Goal: Find specific page/section

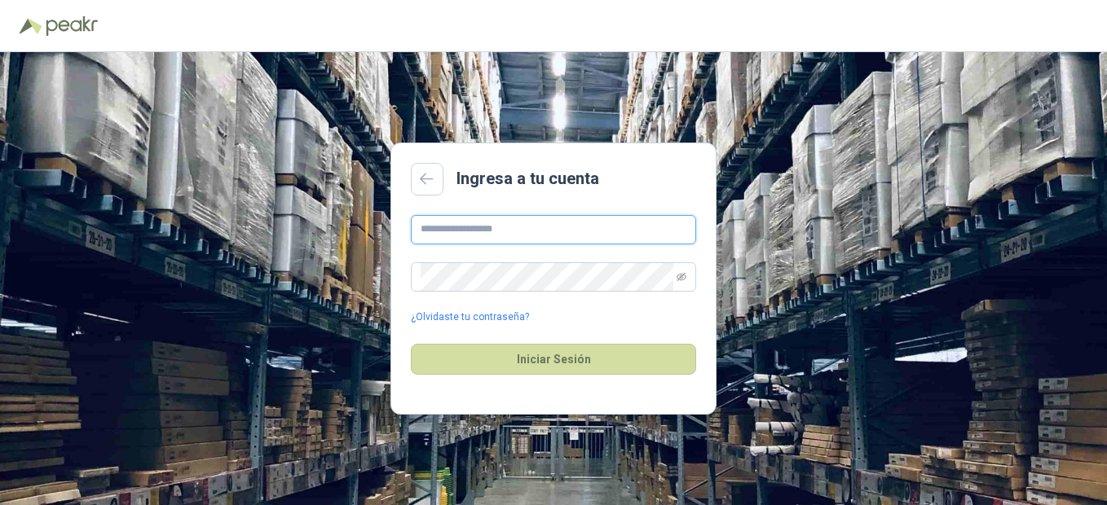
click at [583, 236] on input "text" at bounding box center [553, 229] width 285 height 29
click at [1050, 274] on div "Ingresa a tu cuenta ¿Olvidaste tu contraseña? Iniciar Sesión" at bounding box center [553, 278] width 1107 height 453
click at [595, 234] on input "text" at bounding box center [553, 229] width 285 height 29
type input "**********"
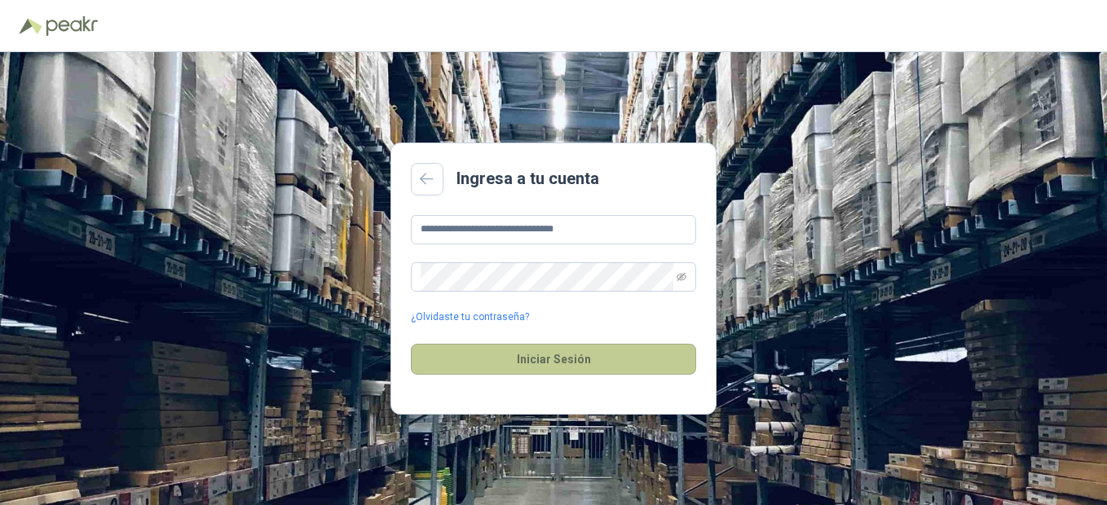
click at [529, 363] on button "Iniciar Sesión" at bounding box center [553, 359] width 285 height 31
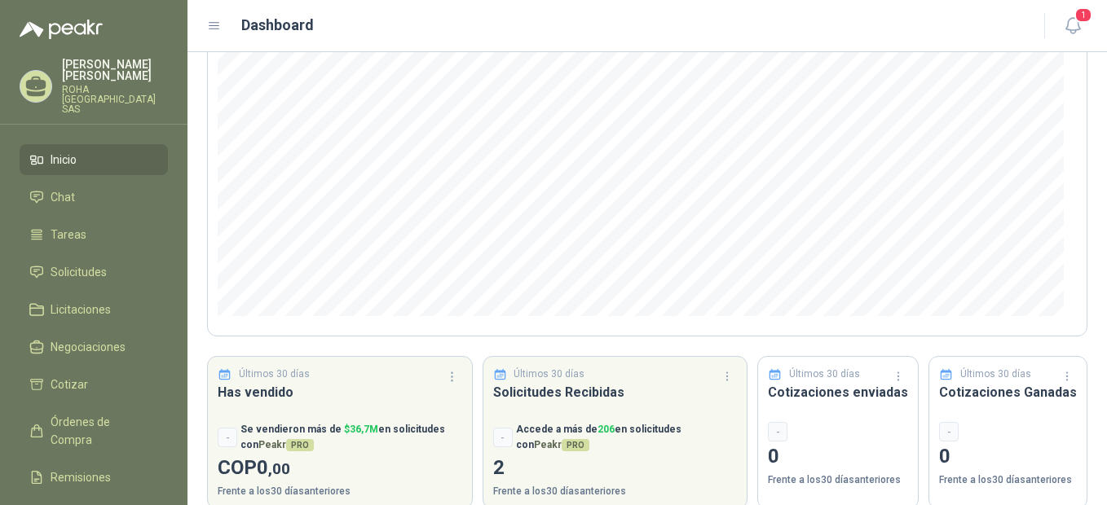
scroll to position [229, 0]
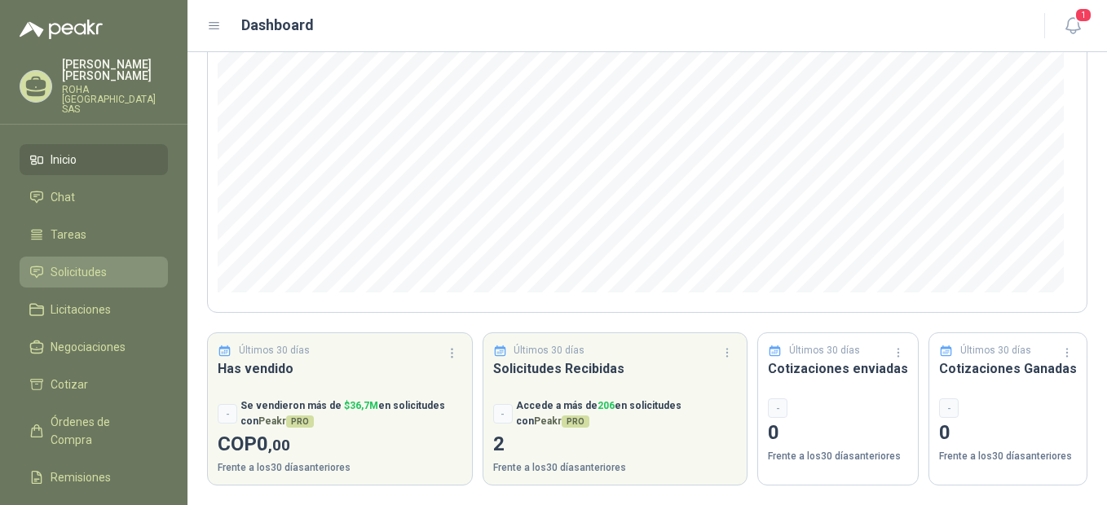
click at [77, 263] on span "Solicitudes" at bounding box center [79, 272] width 56 height 18
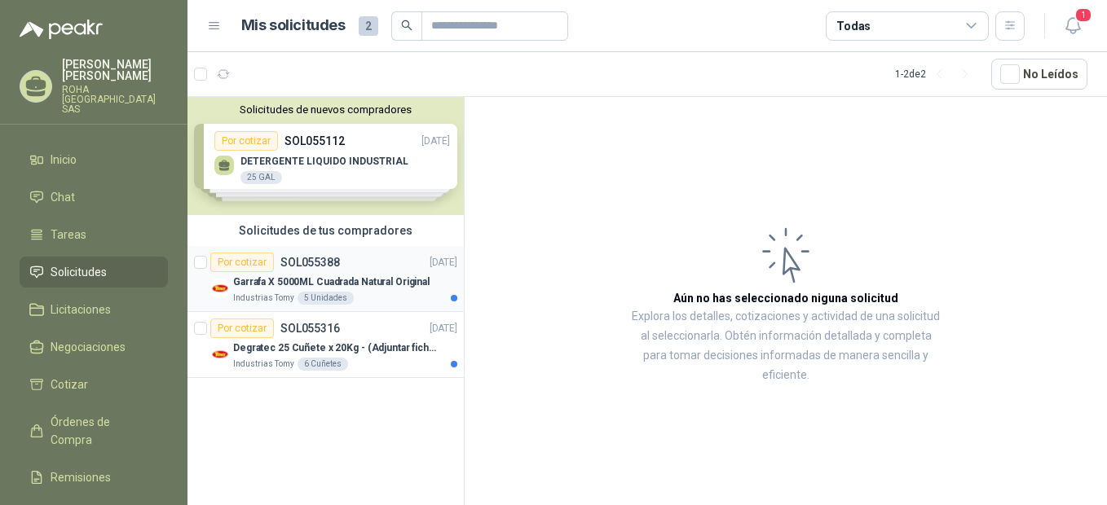
click at [373, 280] on p "Garrafa X 5000ML Cuadrada Natural Original" at bounding box center [331, 282] width 196 height 15
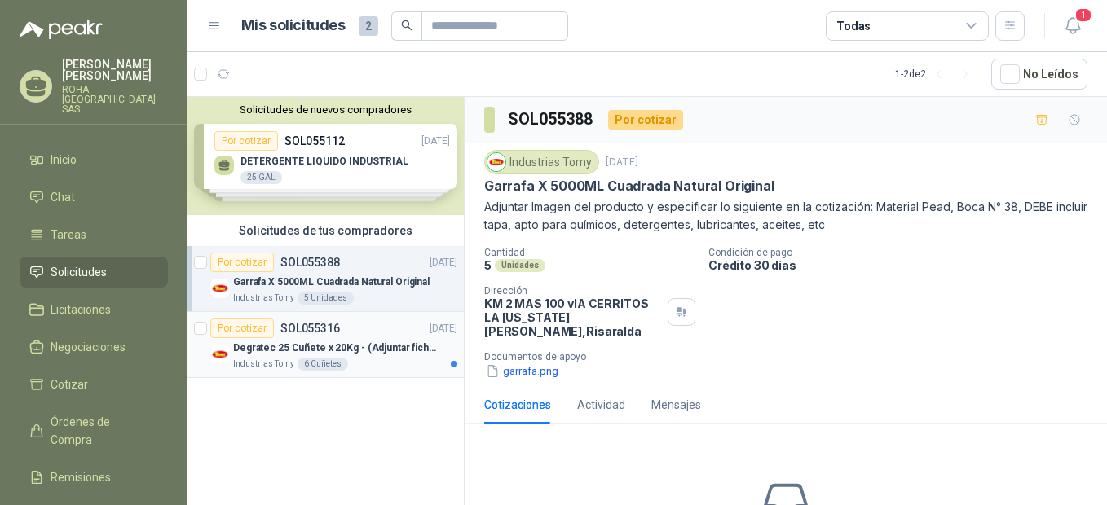
click at [355, 343] on p "Degratec 25 Cuñete x 20Kg - (Adjuntar ficha técnica)" at bounding box center [334, 348] width 203 height 15
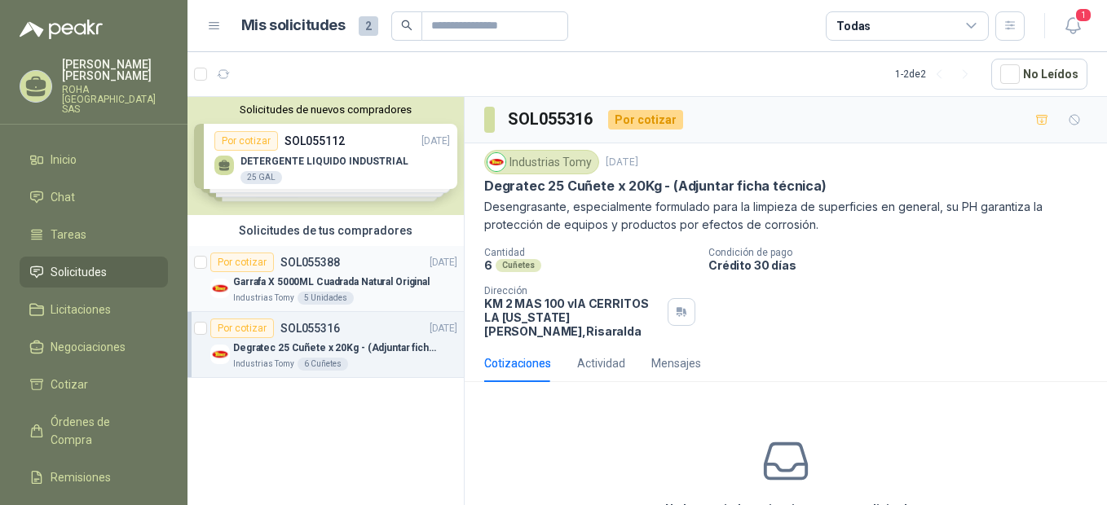
click at [376, 282] on p "Garrafa X 5000ML Cuadrada Natural Original" at bounding box center [331, 282] width 196 height 15
